Goal: Connect with others: Connect with other users

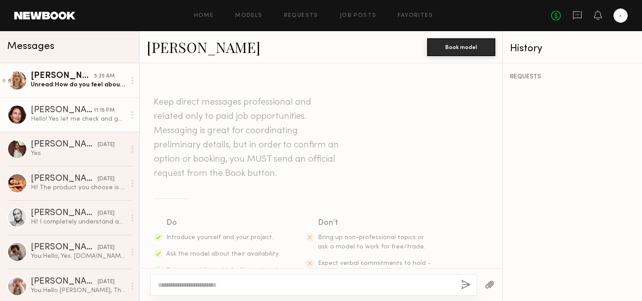
scroll to position [1373, 0]
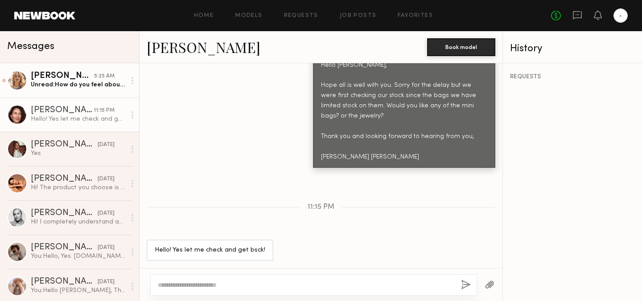
click at [94, 79] on div "5:25 AM" at bounding box center [104, 76] width 21 height 8
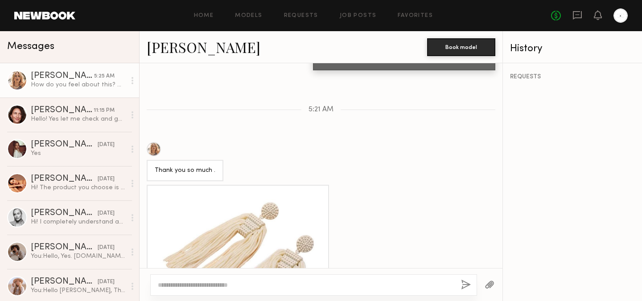
scroll to position [895, 0]
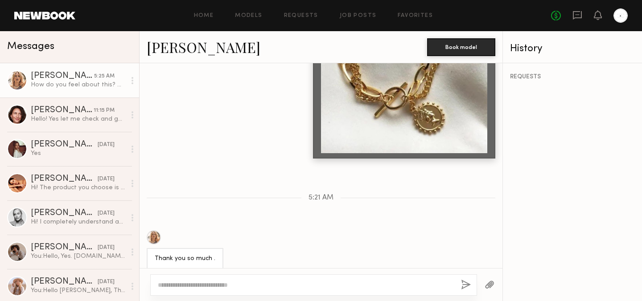
click at [172, 45] on link "[PERSON_NAME]" at bounding box center [204, 46] width 114 height 19
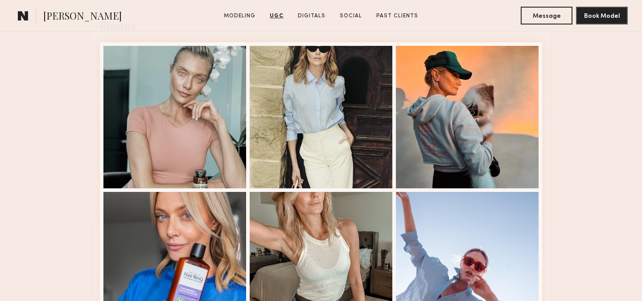
scroll to position [1562, 0]
